Goal: Find specific page/section: Find specific page/section

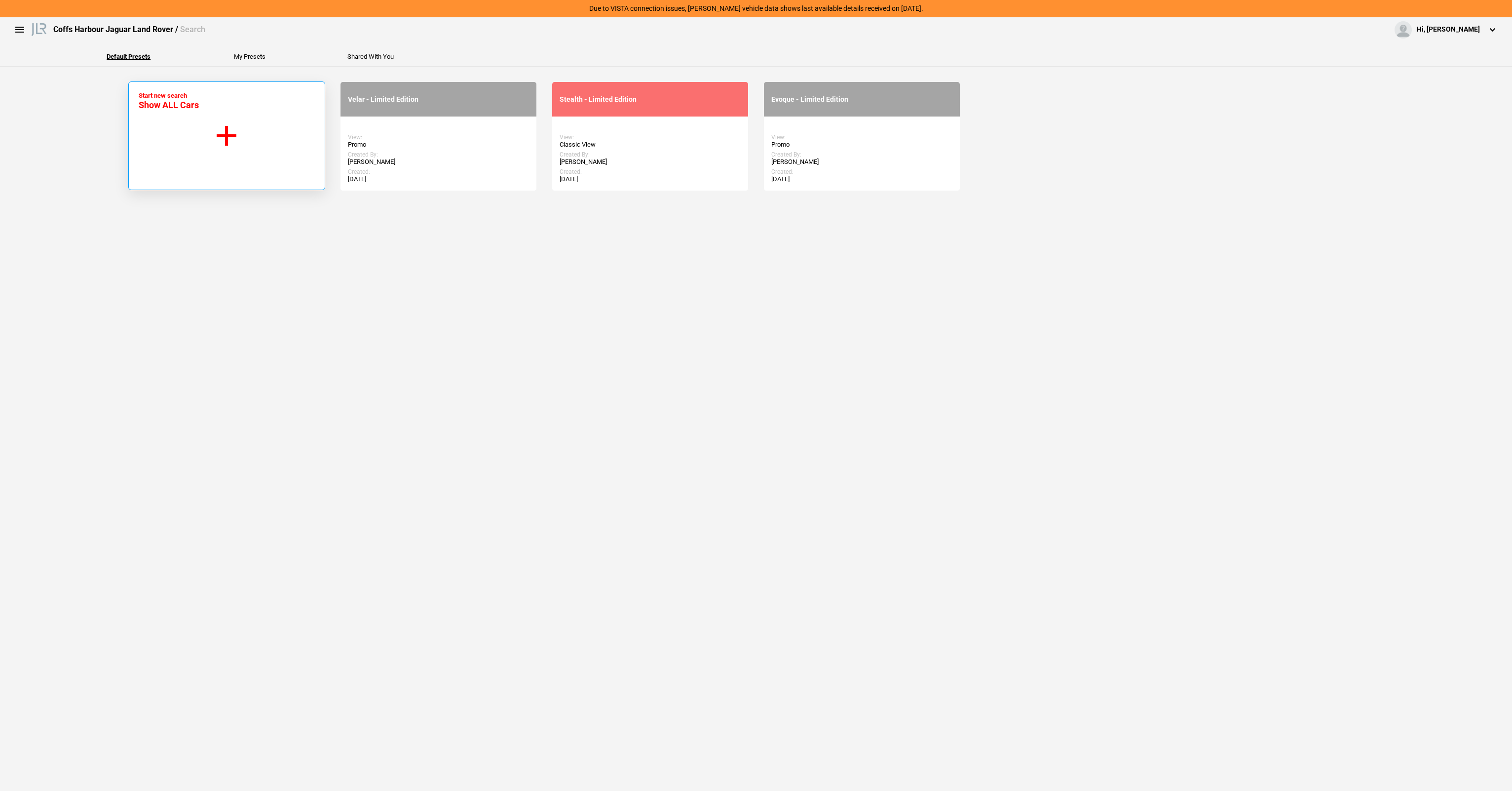
click at [231, 150] on button "Start new search Show ALL Cars" at bounding box center [227, 136] width 197 height 109
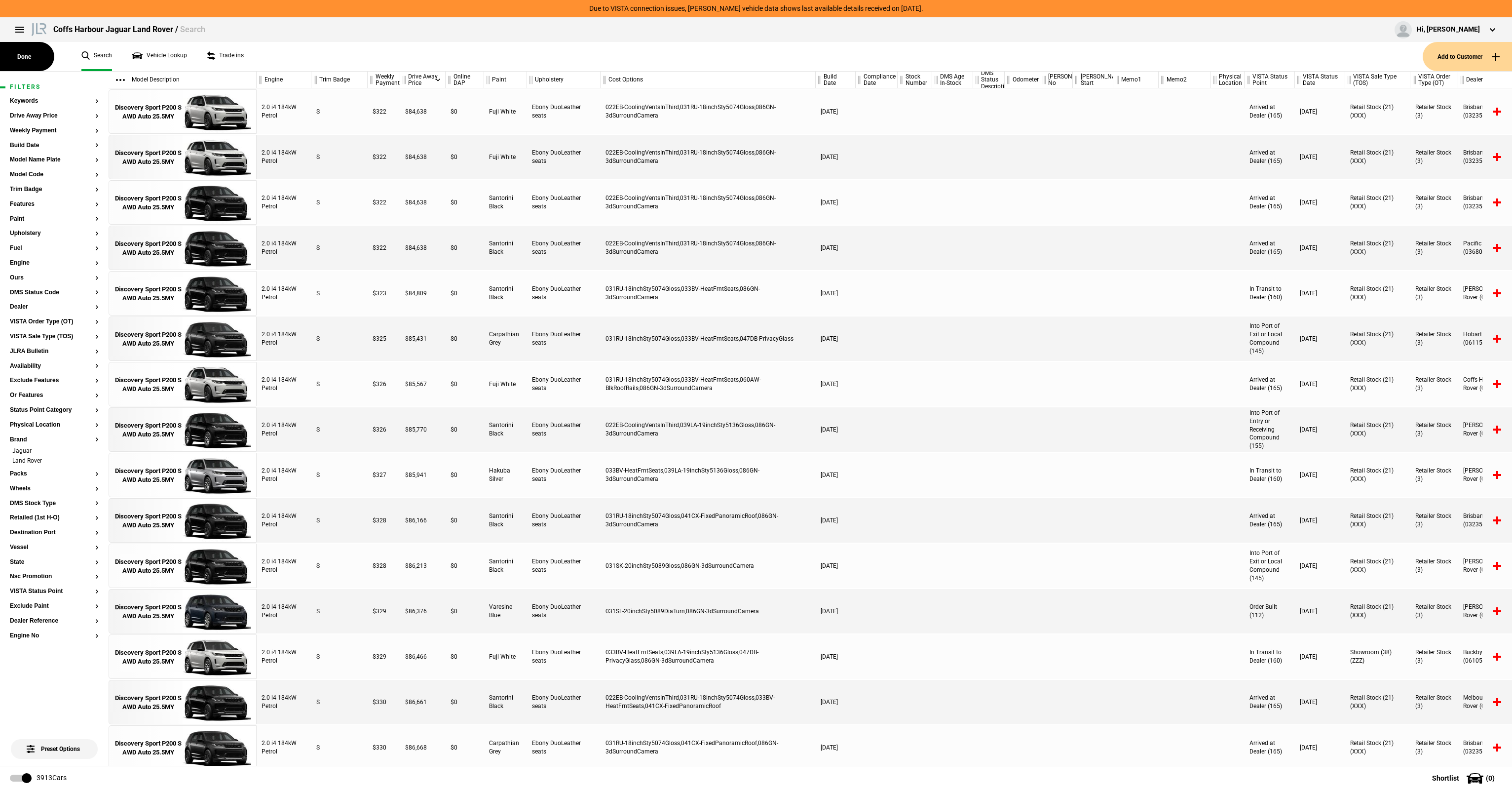
click at [316, 54] on ul "Search Vehicle Lookup Trade ins" at bounding box center [747, 56] width 1351 height 29
click at [524, 39] on div "Coffs Harbour Jaguar Land Rover / Search Hi, [PERSON_NAME] Edit profile Logout" at bounding box center [756, 29] width 1512 height 25
drag, startPoint x: 592, startPoint y: 7, endPoint x: 936, endPoint y: 5, distance: 344.0
click at [936, 5] on div "Due to VISTA connection issues, [PERSON_NAME] vehicle data shows last available…" at bounding box center [756, 8] width 1512 height 17
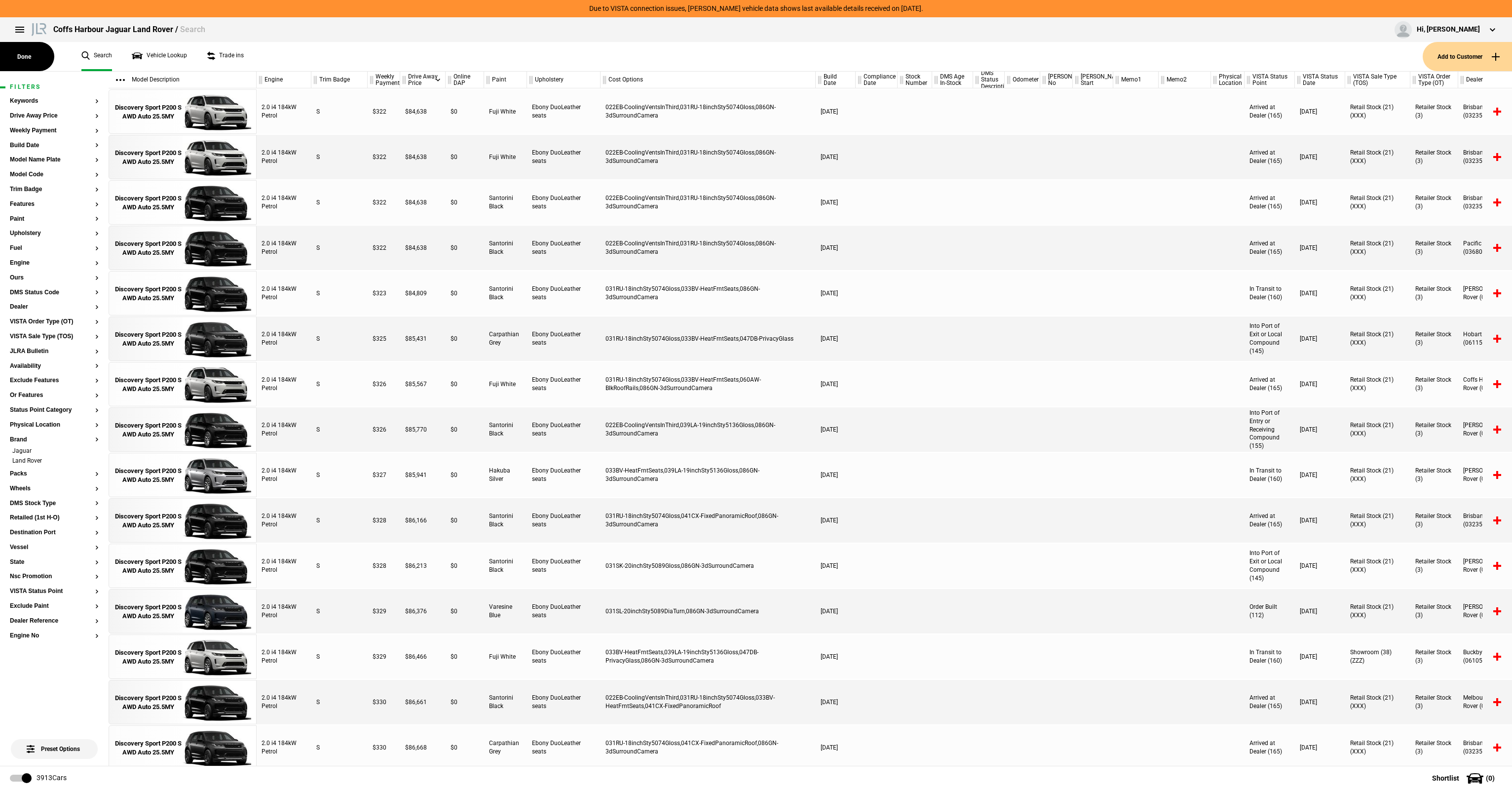
click at [676, 18] on div "Coffs Harbour Jaguar Land Rover / Search Hi, [PERSON_NAME] Edit profile Logout" at bounding box center [756, 29] width 1512 height 25
drag, startPoint x: 610, startPoint y: 8, endPoint x: 853, endPoint y: 16, distance: 243.1
click at [853, 16] on div "Due to VISTA connection issues, [PERSON_NAME] vehicle data shows last available…" at bounding box center [757, 8] width 364 height 17
drag, startPoint x: 934, startPoint y: 10, endPoint x: 679, endPoint y: 17, distance: 255.1
click at [679, 17] on header "Due to VISTA connection issues, [PERSON_NAME] vehicle data shows last available…" at bounding box center [756, 21] width 1512 height 42
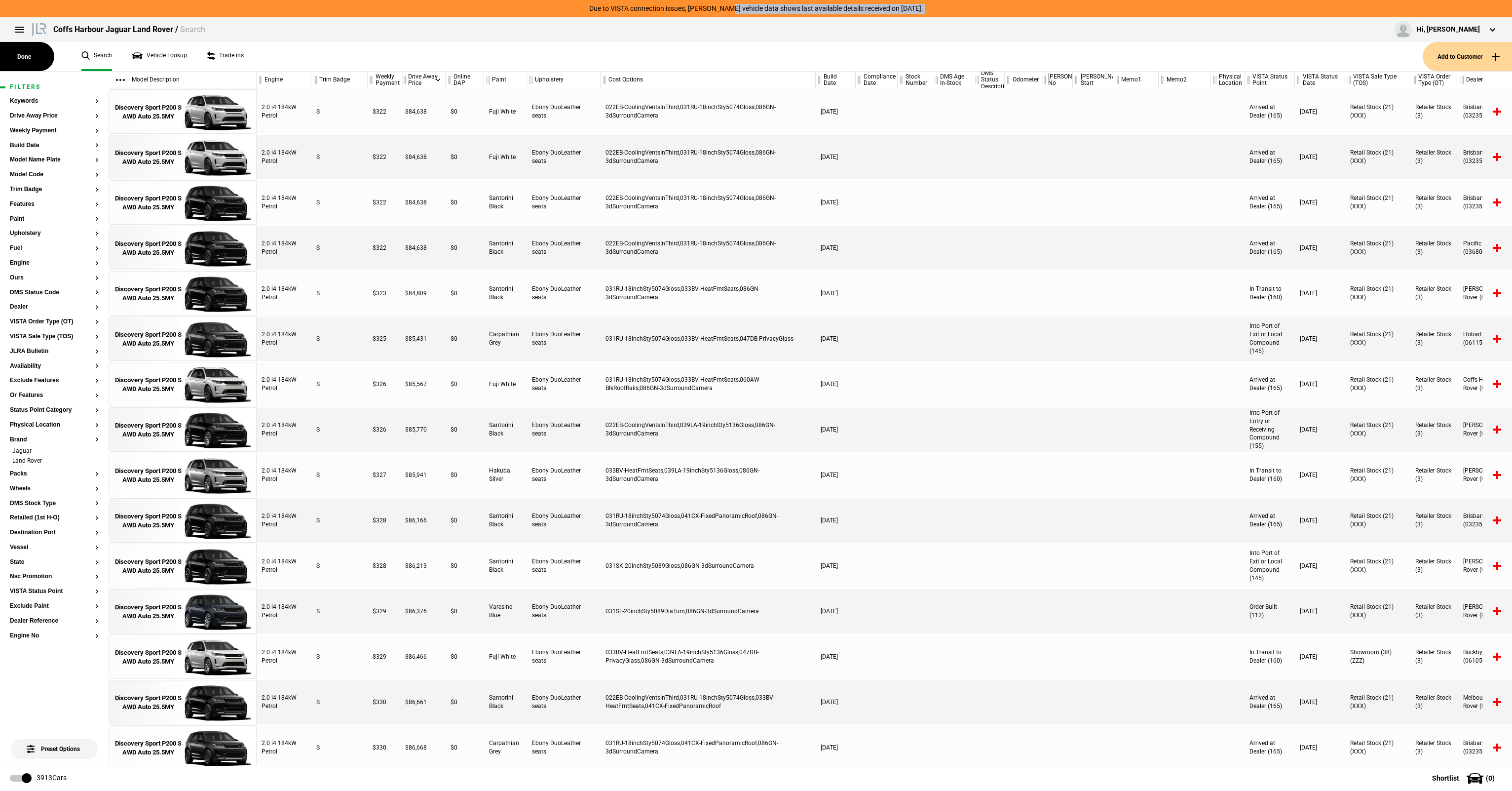
click at [678, 17] on header "Due to VISTA connection issues, [PERSON_NAME] vehicle data shows last available…" at bounding box center [756, 21] width 1512 height 42
drag, startPoint x: 678, startPoint y: 17, endPoint x: 974, endPoint y: 10, distance: 296.1
click at [974, 10] on div "Due to VISTA connection issues, [PERSON_NAME] vehicle data shows last available…" at bounding box center [756, 8] width 1512 height 17
drag, startPoint x: 974, startPoint y: 10, endPoint x: 953, endPoint y: 9, distance: 21.0
click at [975, 11] on div "Due to VISTA connection issues, [PERSON_NAME] vehicle data shows last available…" at bounding box center [756, 8] width 1512 height 17
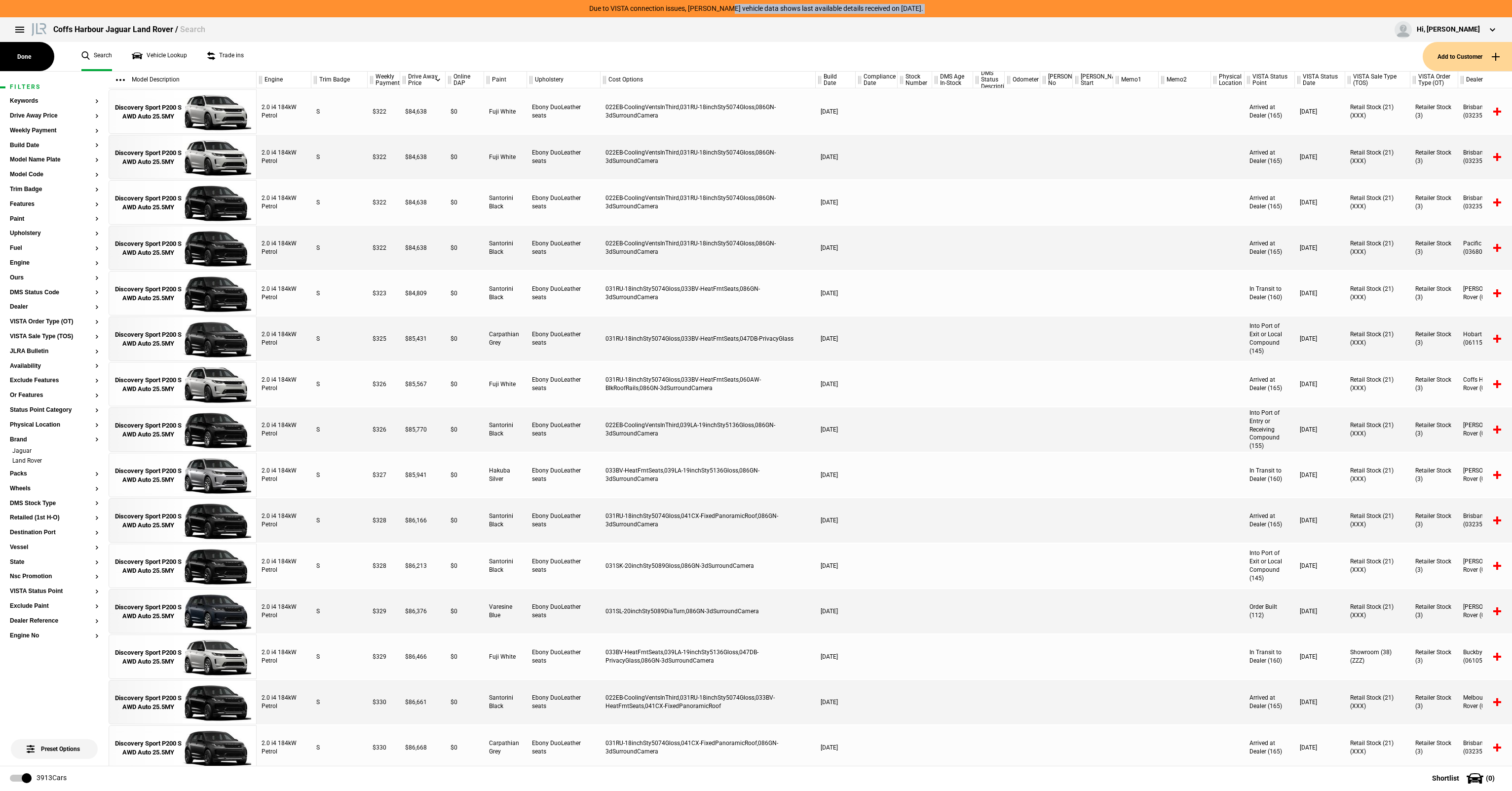
click at [389, 6] on div "Due to VISTA connection issues, [PERSON_NAME] vehicle data shows last available…" at bounding box center [756, 8] width 1512 height 17
drag, startPoint x: 772, startPoint y: 25, endPoint x: 1027, endPoint y: 36, distance: 255.2
click at [1027, 36] on div "Coffs Harbour Jaguar Land Rover / Search Hi, [PERSON_NAME] Edit profile Logout" at bounding box center [756, 29] width 1512 height 25
drag, startPoint x: 882, startPoint y: 28, endPoint x: 552, endPoint y: 16, distance: 330.2
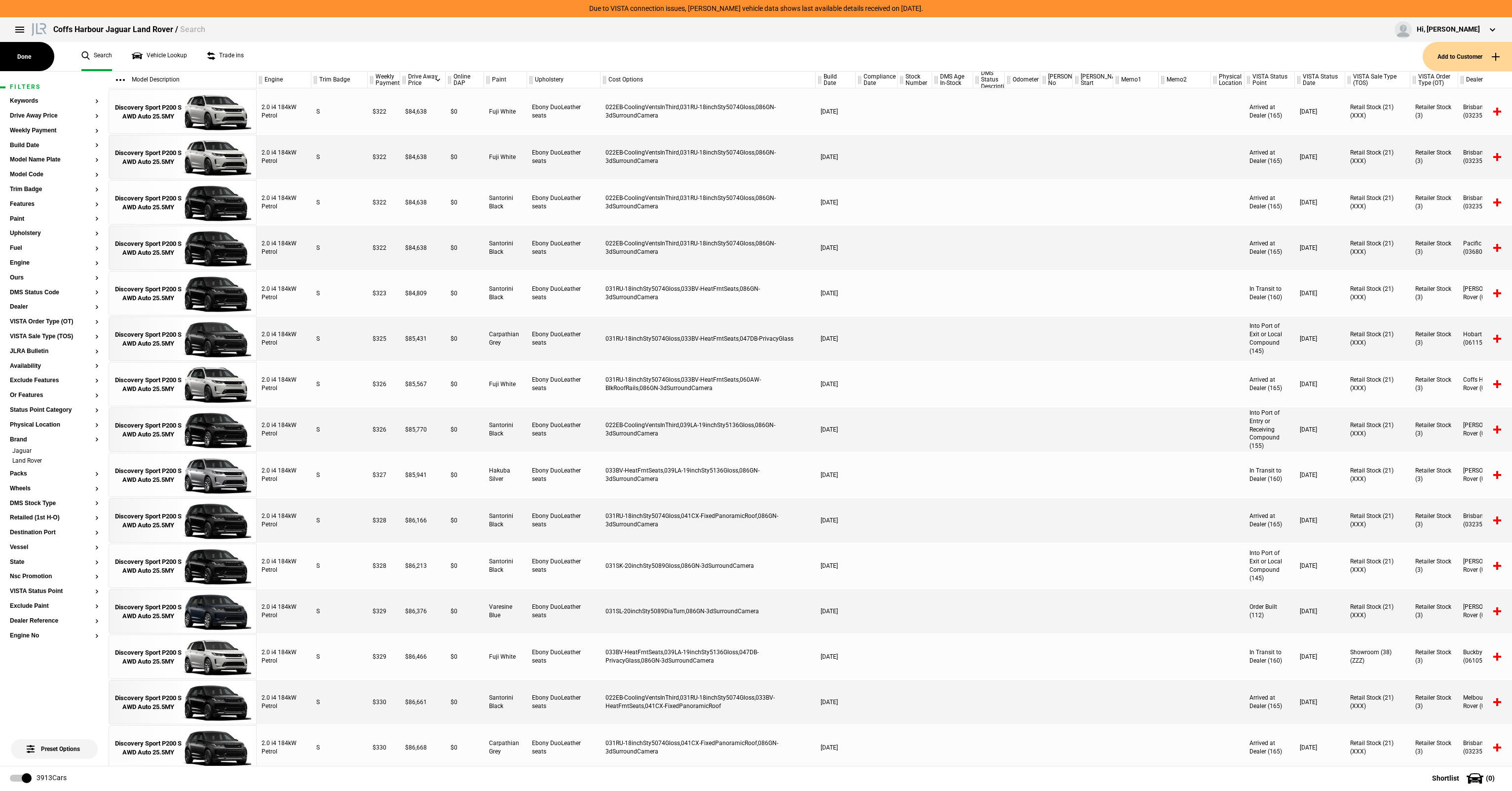
click at [552, 19] on header "Due to VISTA connection issues, [PERSON_NAME] vehicle data shows last available…" at bounding box center [756, 21] width 1512 height 42
drag, startPoint x: 552, startPoint y: 16, endPoint x: 590, endPoint y: 5, distance: 39.6
click at [555, 13] on div "Due to VISTA connection issues, [PERSON_NAME] vehicle data shows last available…" at bounding box center [756, 8] width 1512 height 17
drag, startPoint x: 1020, startPoint y: 26, endPoint x: 1087, endPoint y: 25, distance: 67.0
click at [1087, 25] on header "Due to VISTA connection issues, [PERSON_NAME] vehicle data shows last available…" at bounding box center [756, 21] width 1512 height 42
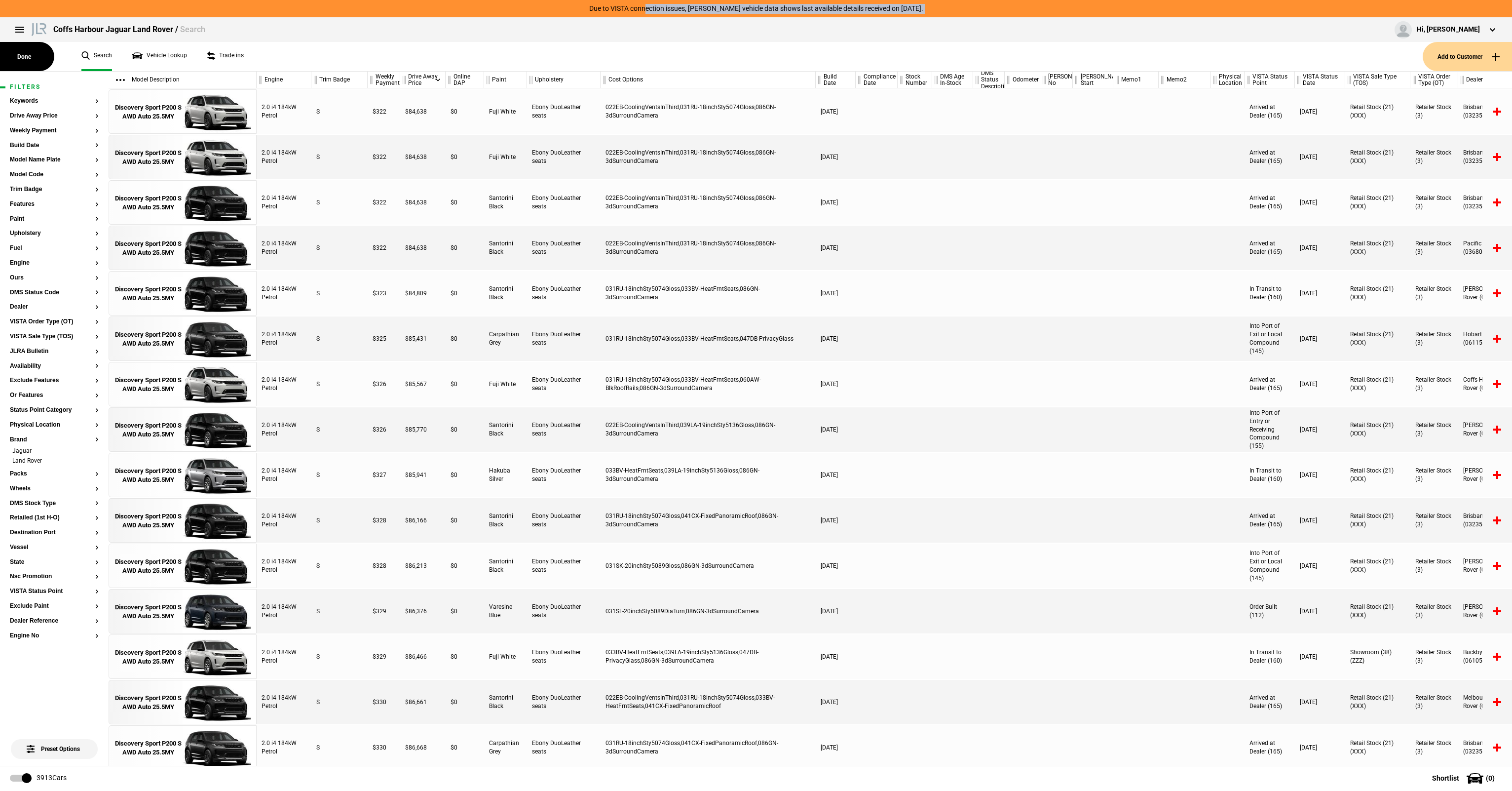
click at [640, 28] on div "Coffs Harbour Jaguar Land Rover / Search Hi, [PERSON_NAME] Edit profile Logout" at bounding box center [756, 29] width 1512 height 25
click at [645, 21] on div "Coffs Harbour Jaguar Land Rover / Search Hi, [PERSON_NAME] Edit profile Logout" at bounding box center [756, 29] width 1512 height 25
